Goal: Information Seeking & Learning: Learn about a topic

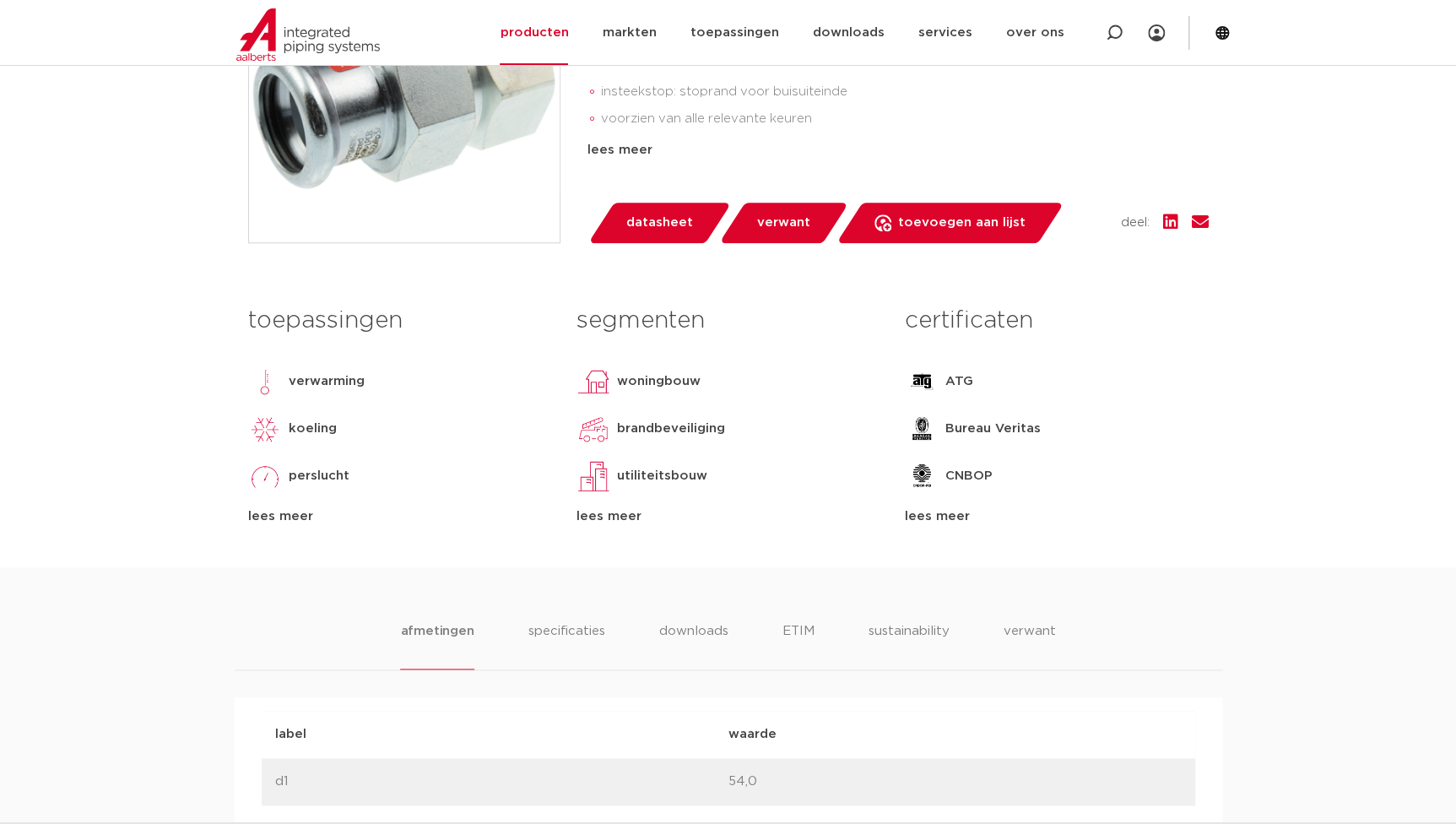
scroll to position [844, 0]
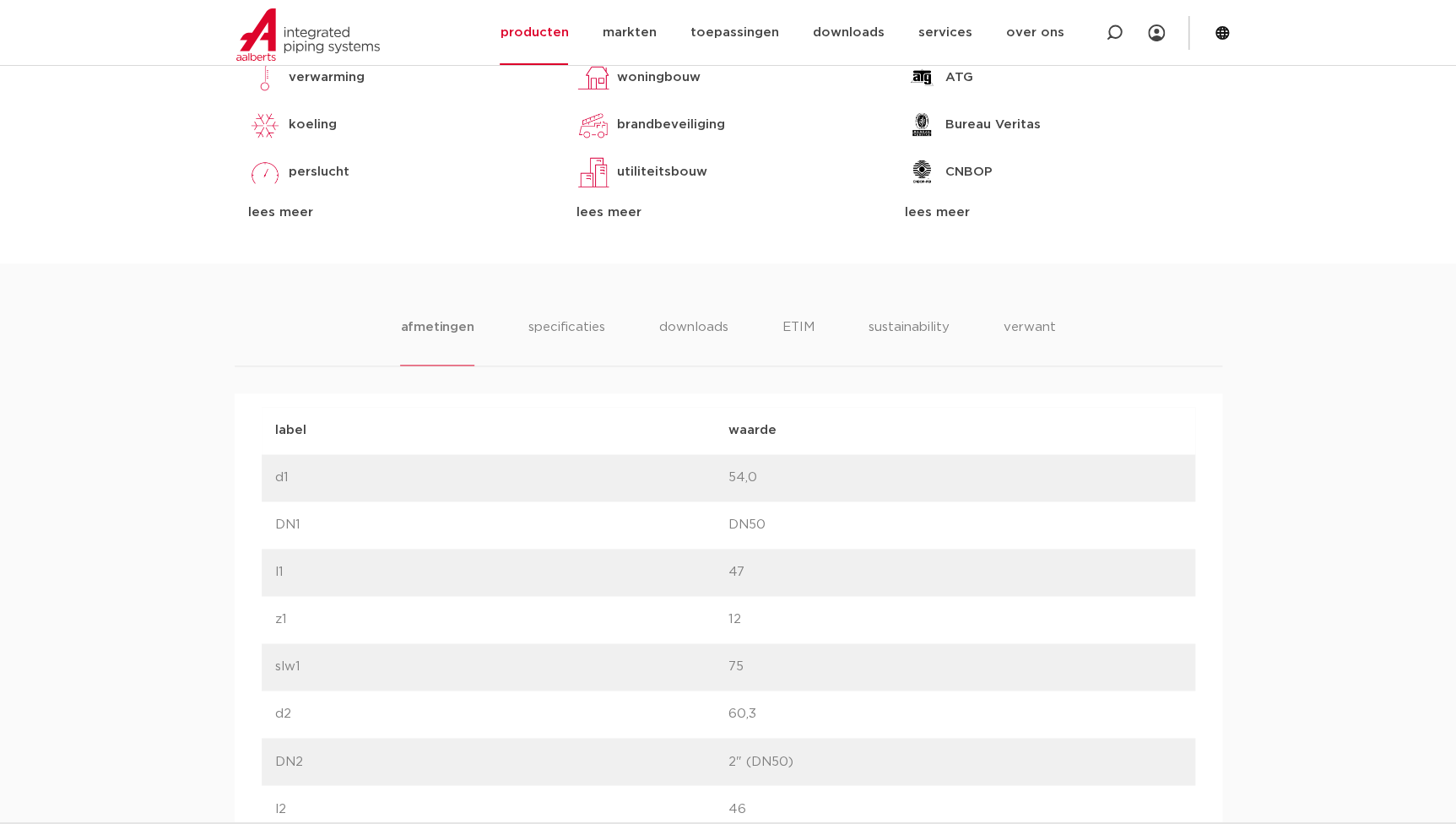
click at [827, 317] on ul "afmetingen specificaties downloads ETIM sustainability verwant" at bounding box center [727, 341] width 655 height 48
click at [790, 339] on li "ETIM" at bounding box center [797, 341] width 31 height 48
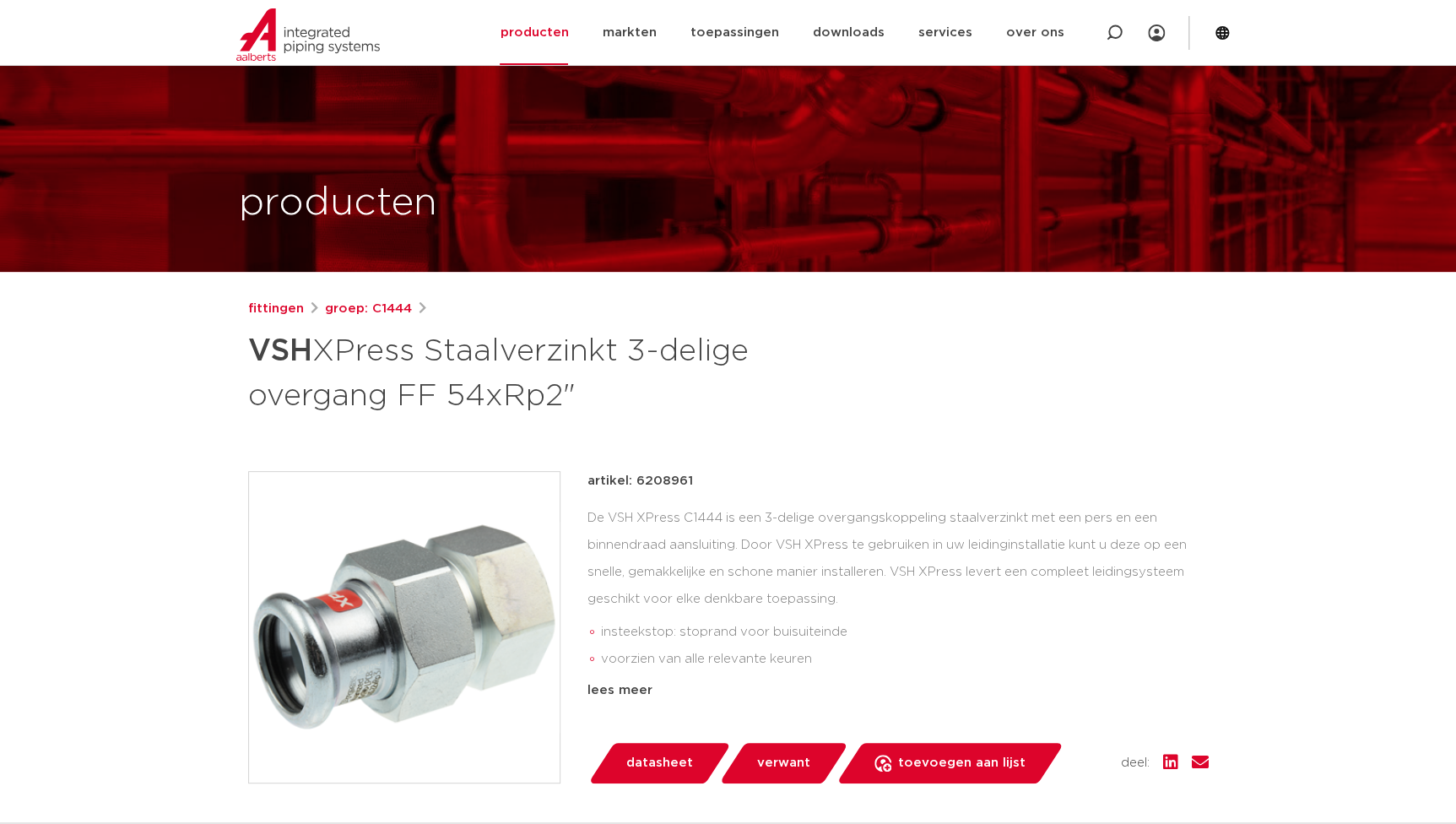
scroll to position [230, 0]
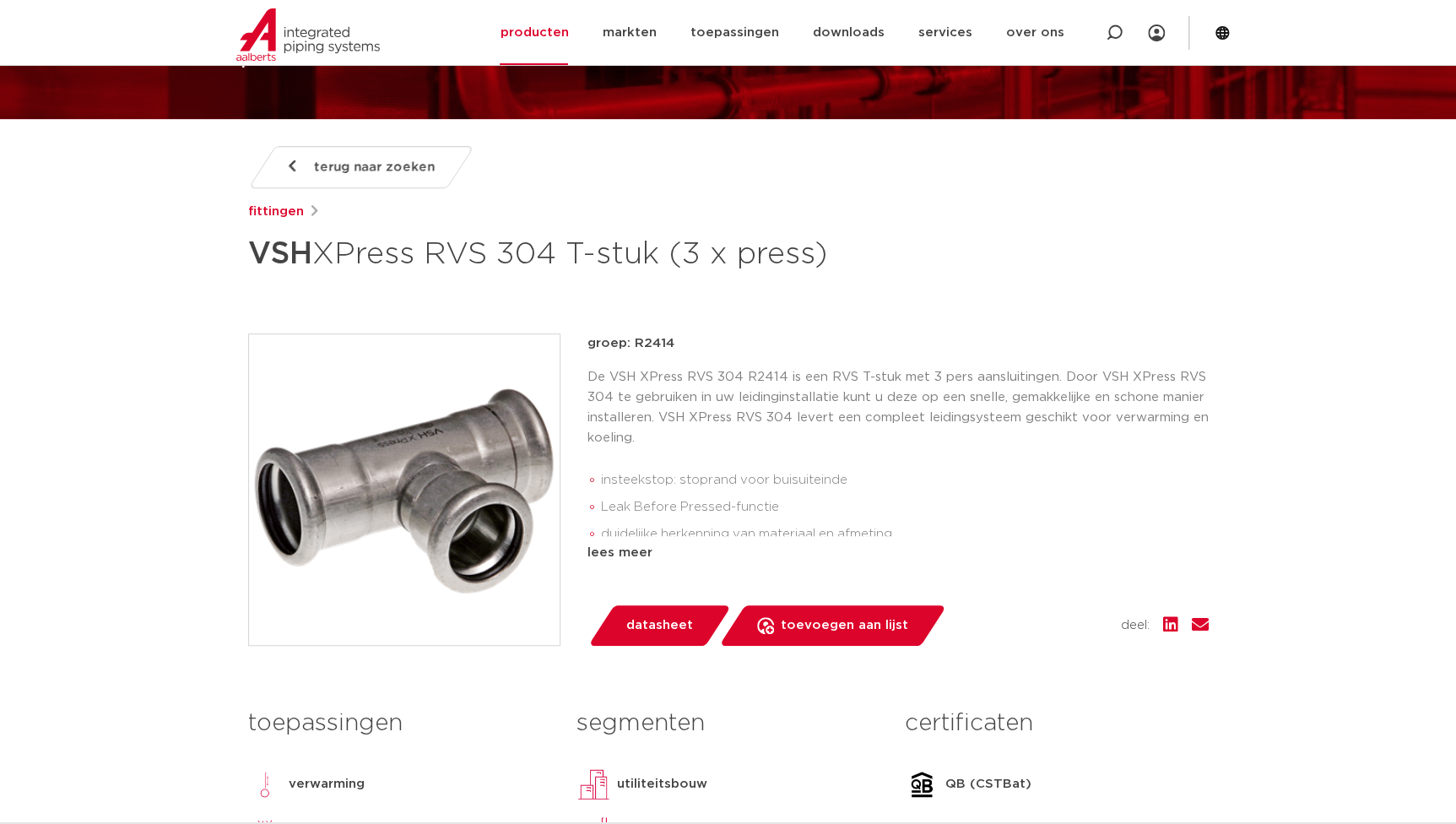
scroll to position [230, 0]
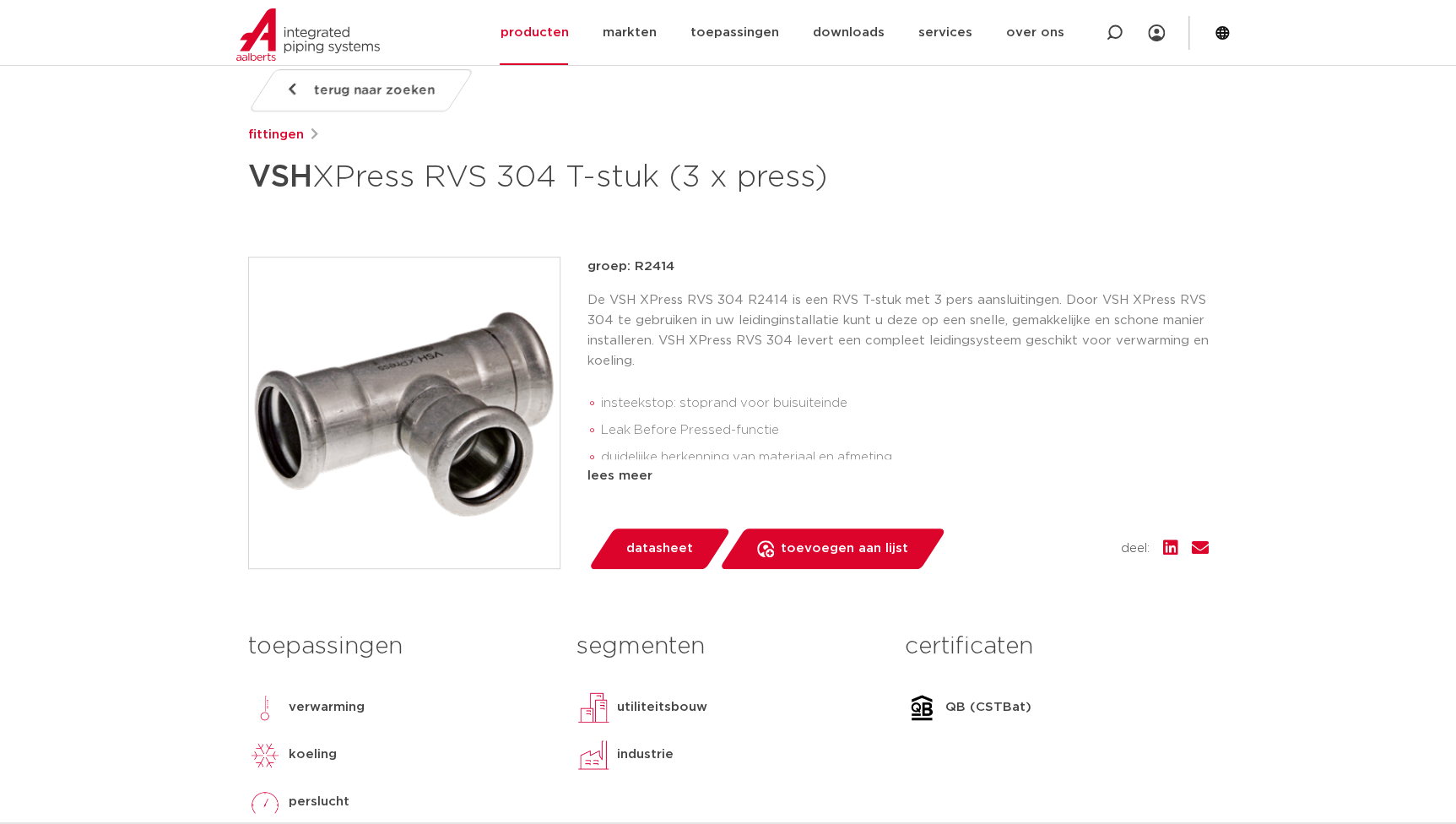
click at [980, 173] on div "terug naar zoeken fittingen VSH XPress RVS 304 T-stuk (3 x press)" at bounding box center [728, 135] width 960 height 133
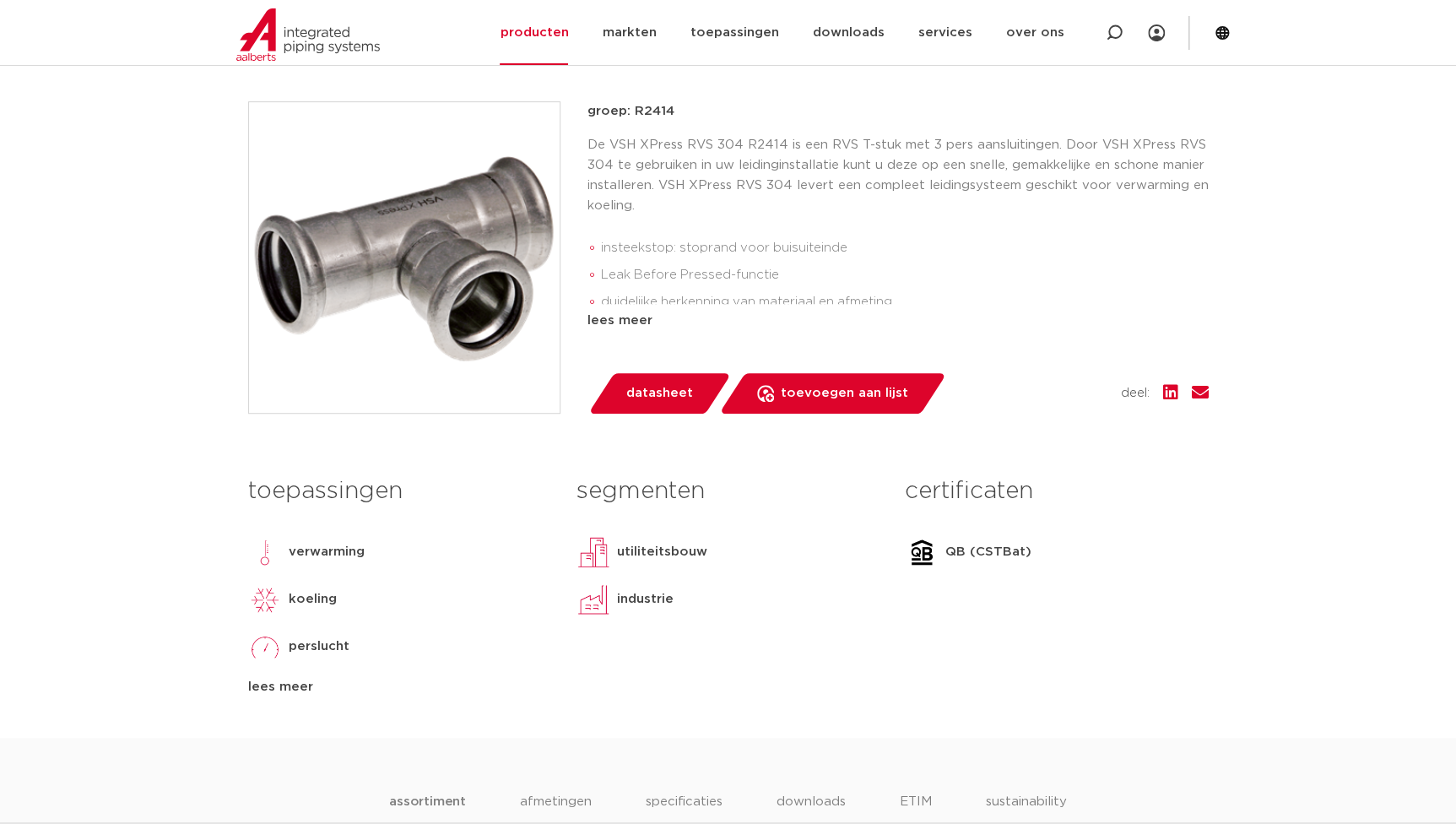
scroll to position [383, 0]
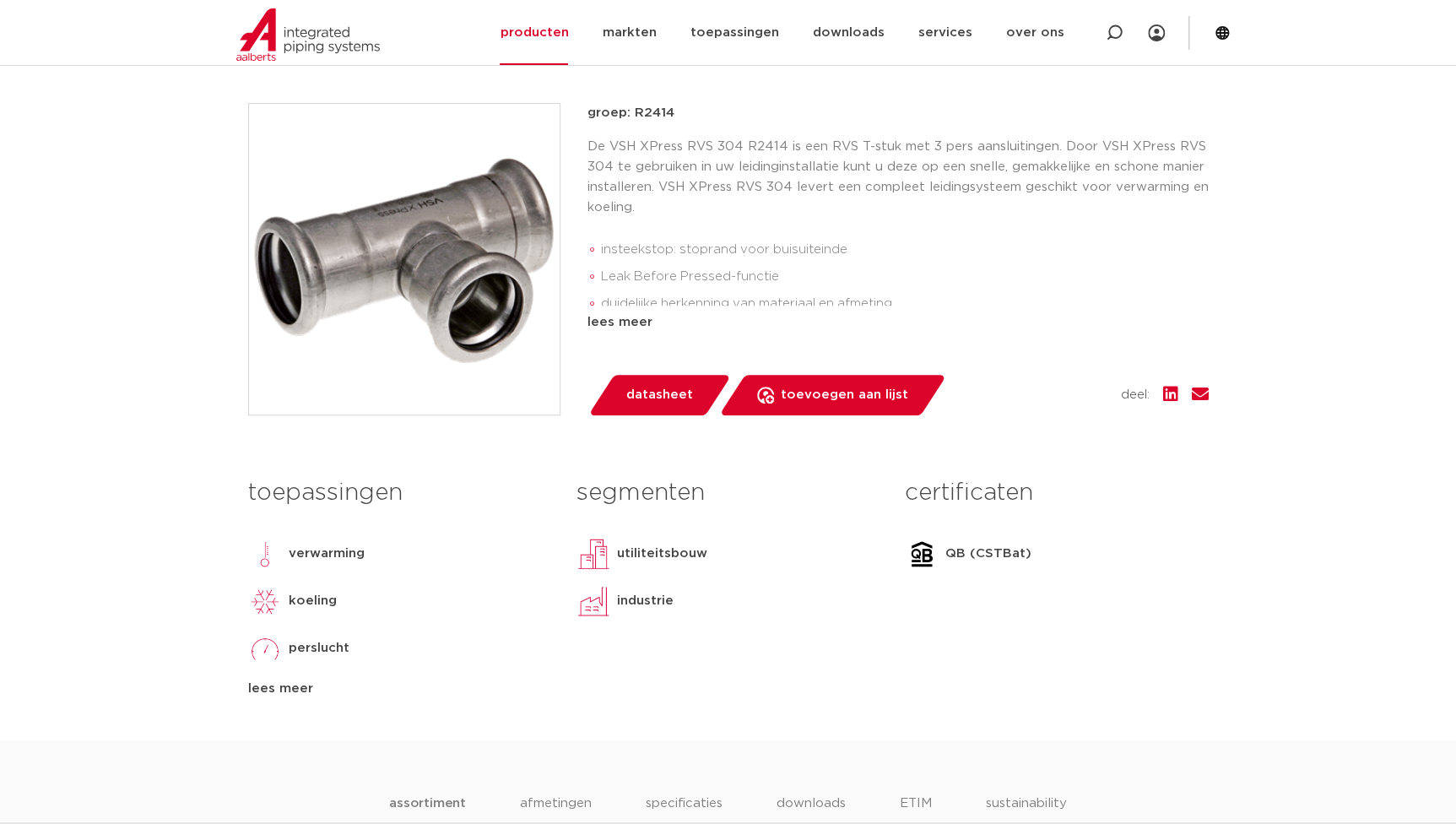
click at [598, 323] on div "lees meer" at bounding box center [898, 322] width 621 height 20
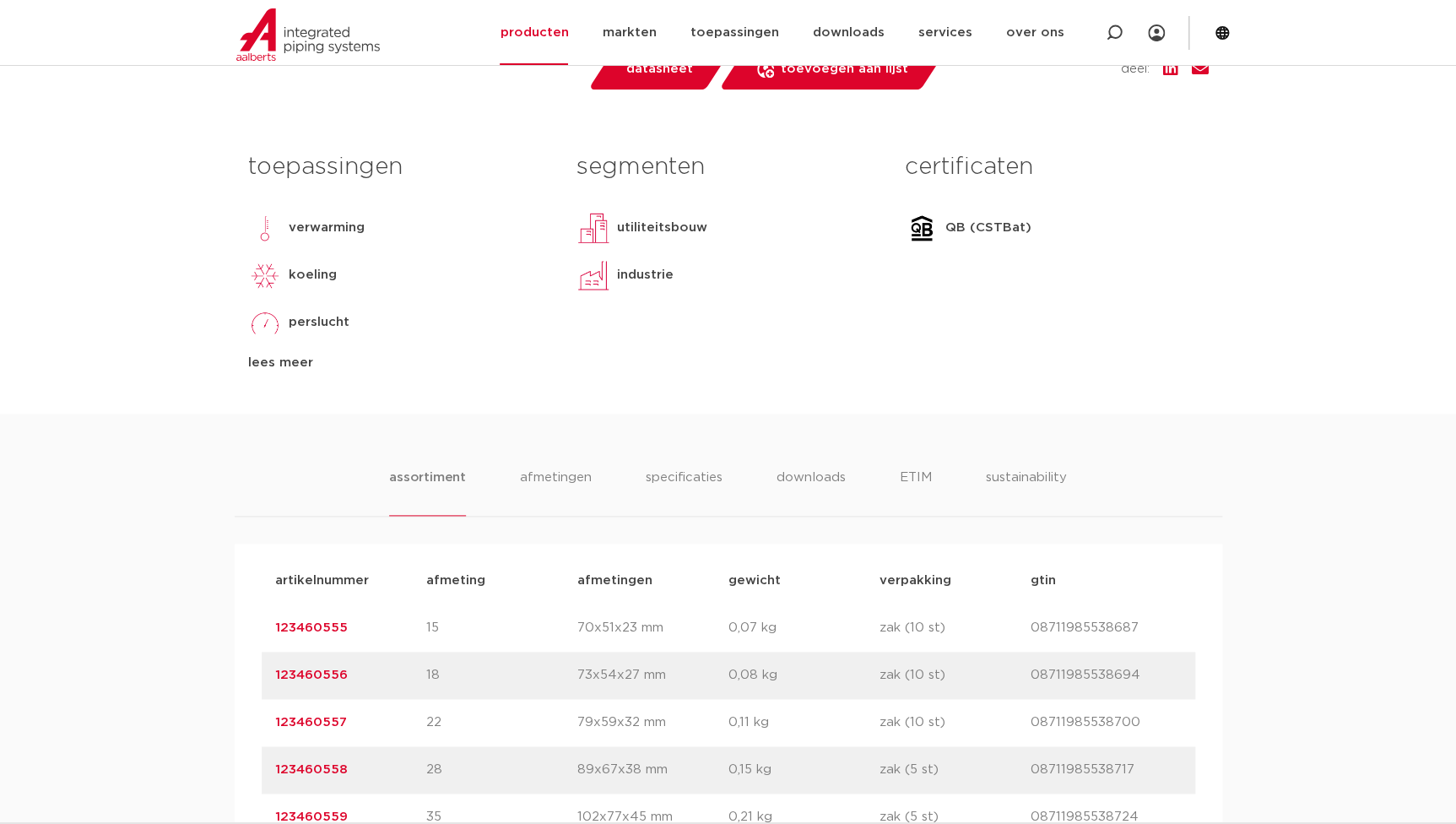
scroll to position [767, 0]
